Goal: Information Seeking & Learning: Understand process/instructions

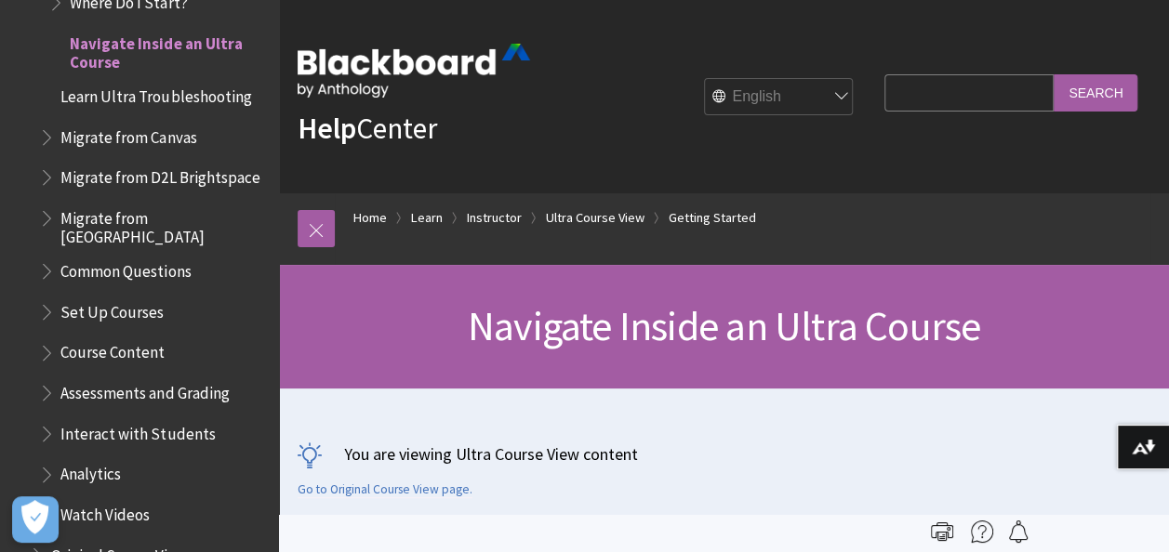
click at [912, 89] on input "Search Query" at bounding box center [968, 92] width 169 height 36
type input "enrol student"
click at [1053, 74] on input "Search" at bounding box center [1095, 92] width 84 height 36
click at [1101, 96] on input "Search" at bounding box center [1095, 92] width 84 height 36
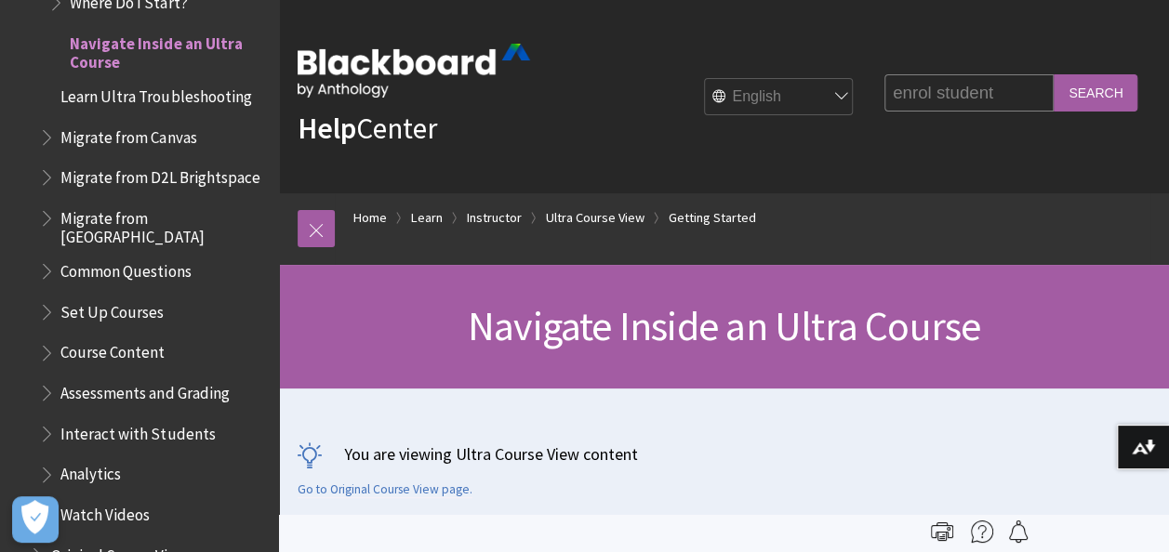
click at [955, 87] on input "enrol student" at bounding box center [968, 92] width 169 height 36
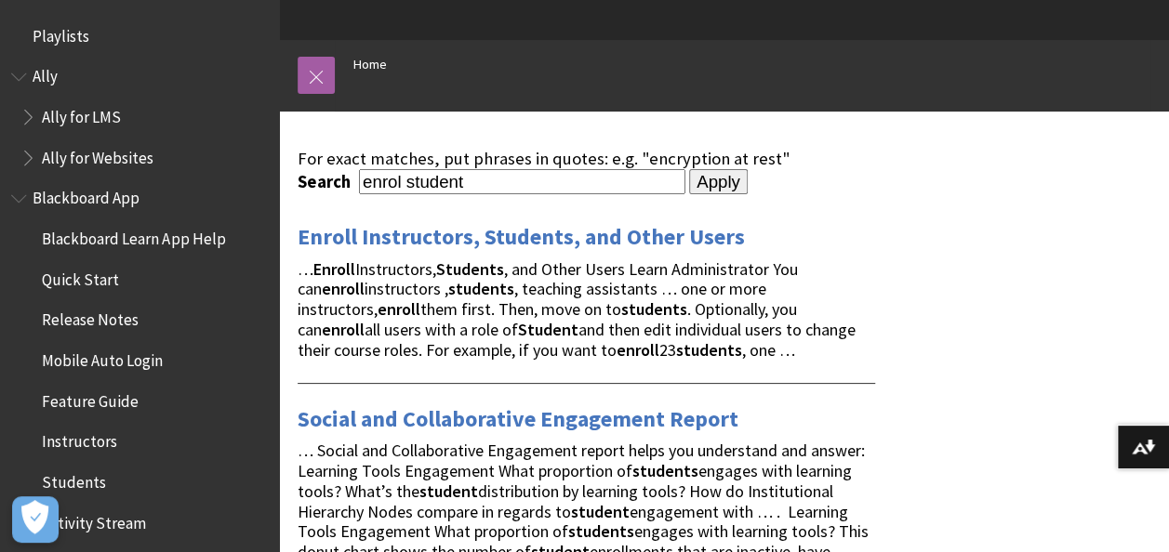
scroll to position [162, 0]
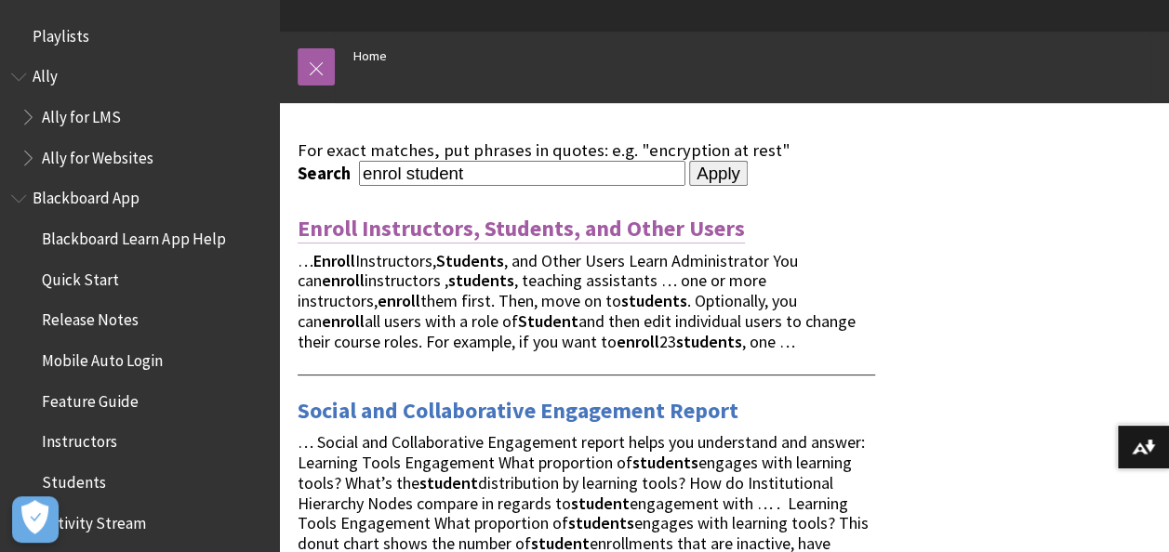
click at [667, 221] on link "Enroll Instructors, Students, and Other Users" at bounding box center [521, 229] width 447 height 30
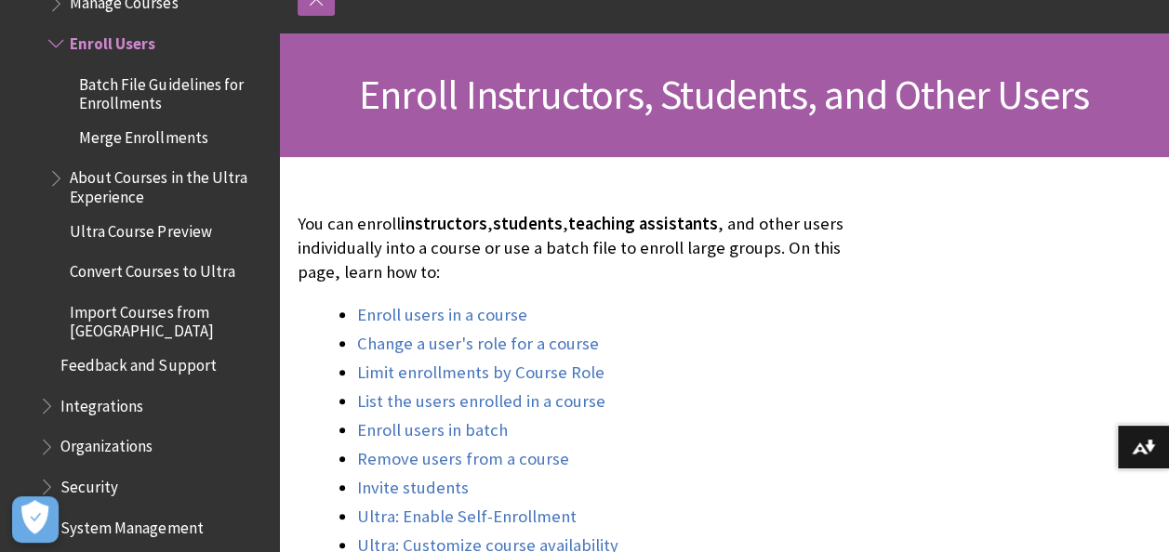
scroll to position [232, 0]
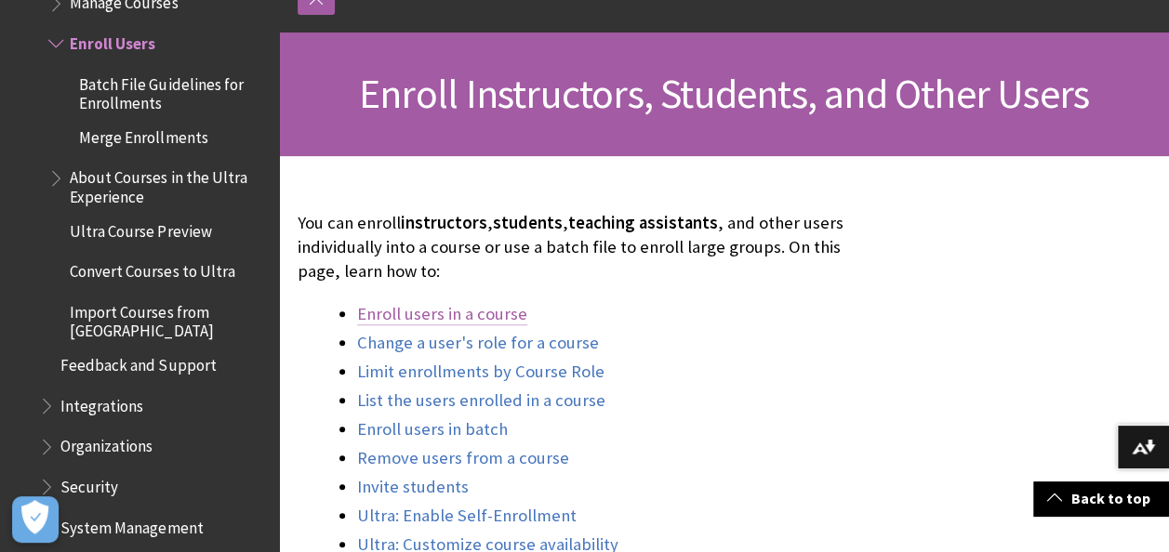
click at [484, 318] on link "Enroll users in a course" at bounding box center [442, 314] width 170 height 22
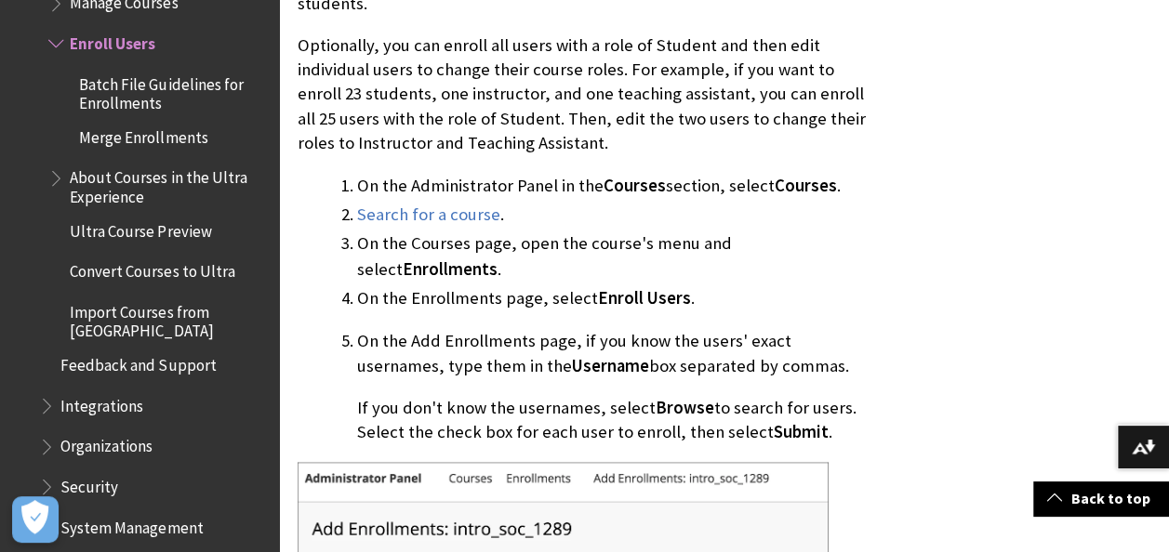
scroll to position [1021, 0]
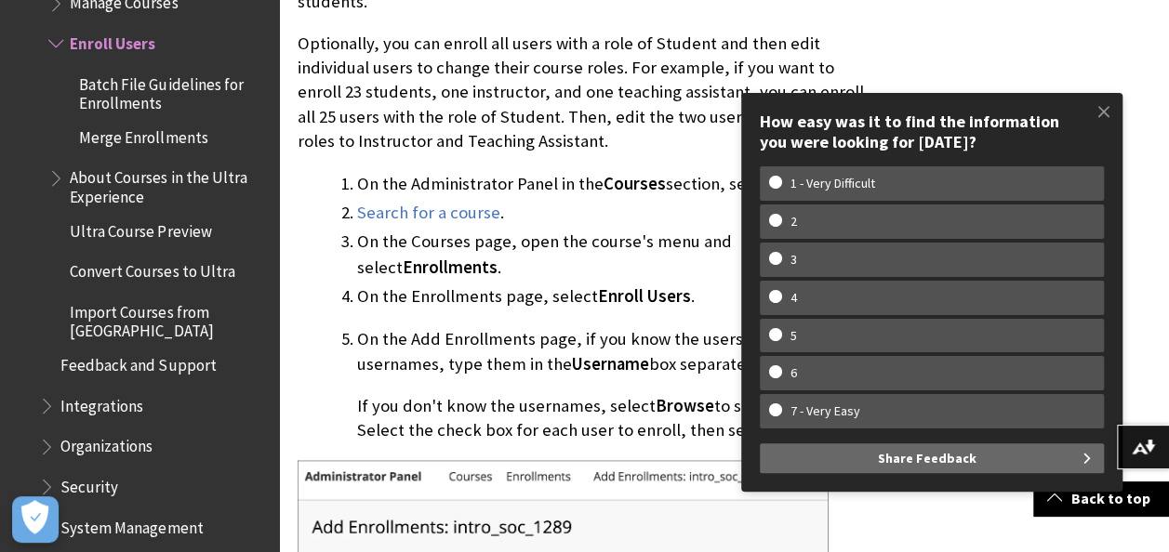
click at [539, 208] on li "Search for a course ." at bounding box center [616, 213] width 518 height 26
click at [1105, 121] on span at bounding box center [1103, 111] width 39 height 39
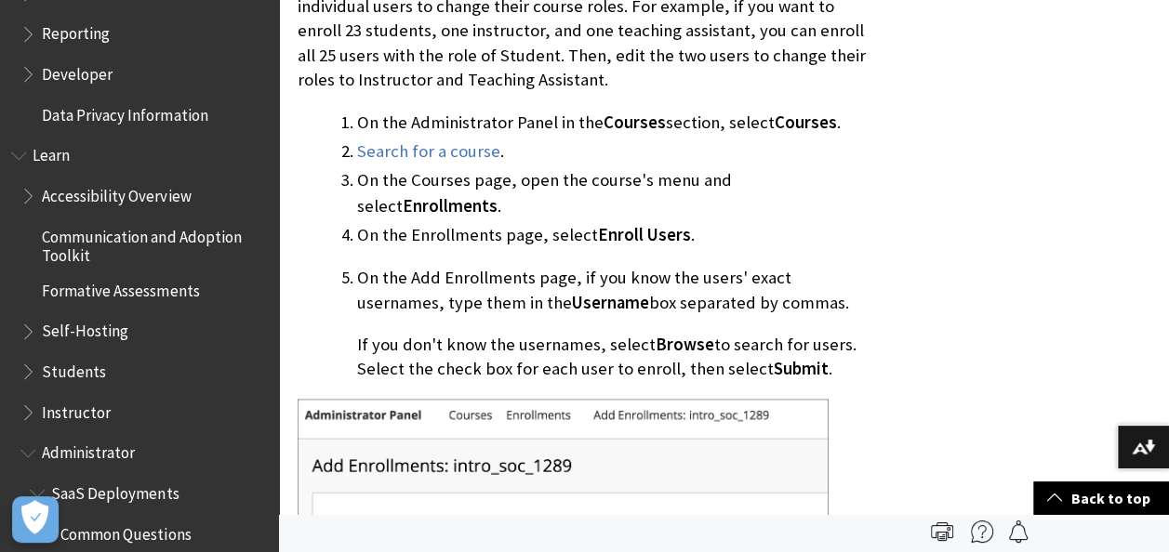
scroll to position [1462, 0]
